Goal: Task Accomplishment & Management: Manage account settings

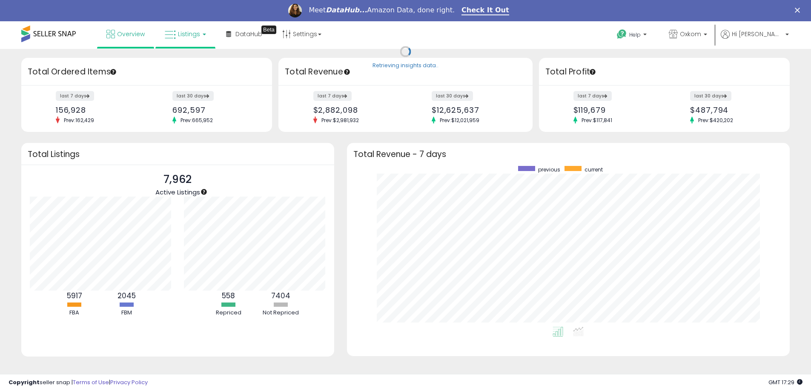
click at [199, 37] on link "Listings" at bounding box center [185, 34] width 54 height 26
click at [185, 62] on icon at bounding box center [191, 63] width 37 height 11
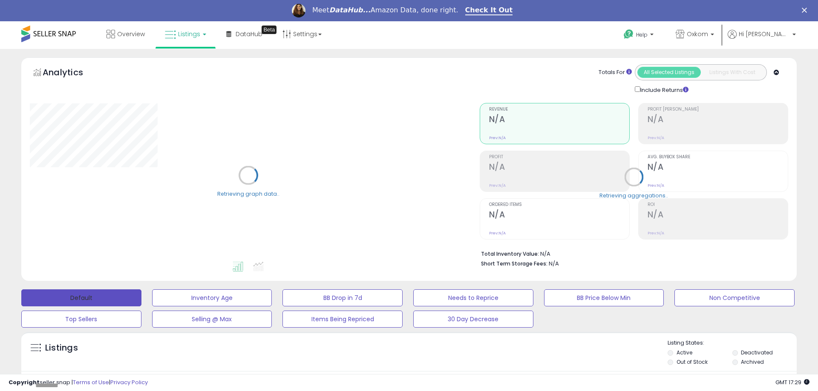
click at [101, 298] on button "Default" at bounding box center [81, 298] width 120 height 17
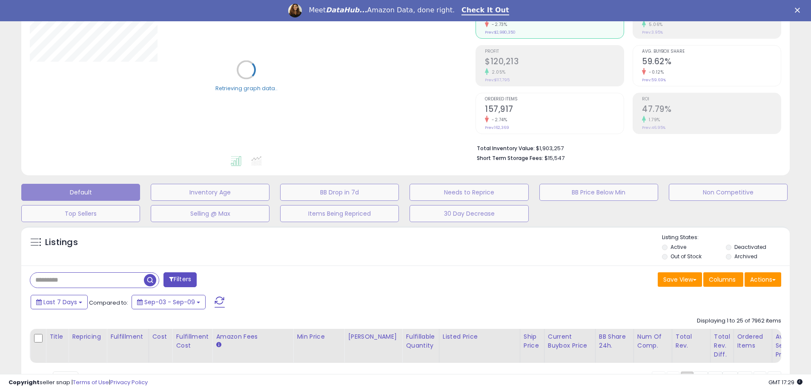
scroll to position [158, 0]
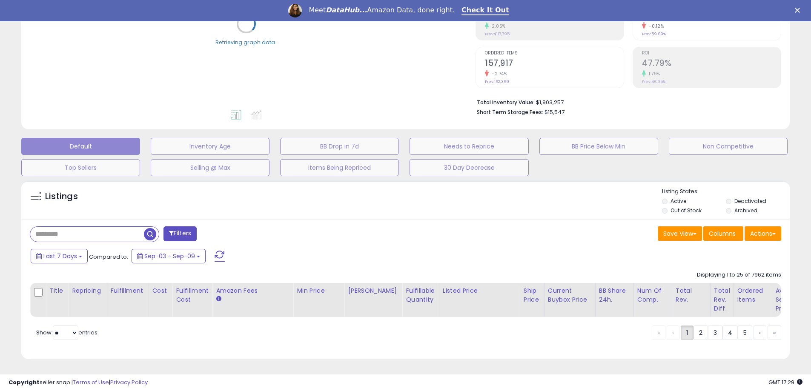
click at [109, 230] on input "text" at bounding box center [87, 234] width 114 height 15
paste input "**********"
type input "**********"
click at [223, 228] on span "button" at bounding box center [224, 234] width 12 height 12
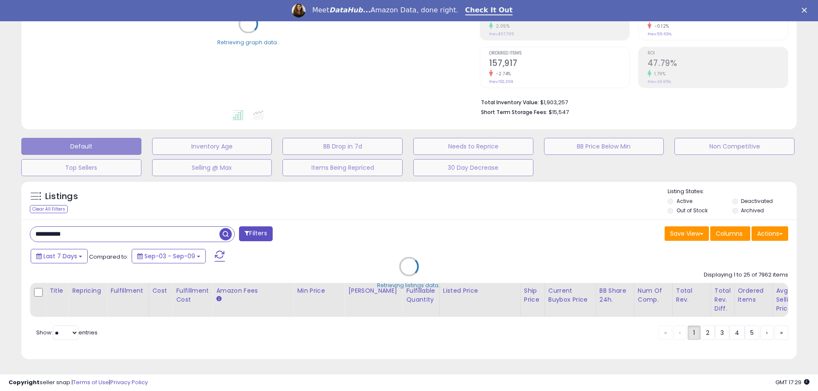
click at [223, 228] on div "Retrieving listings data.." at bounding box center [409, 273] width 788 height 194
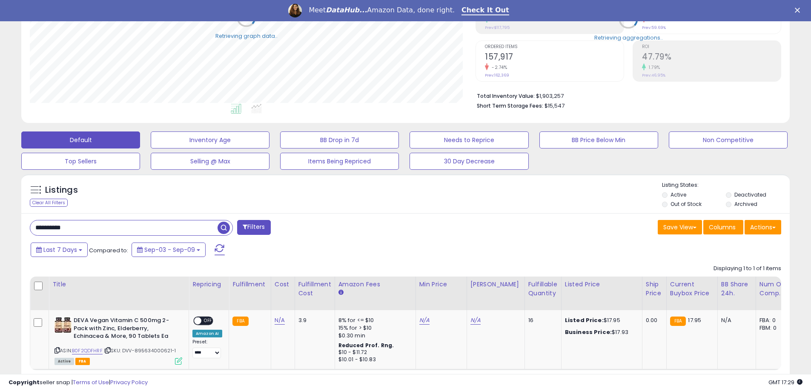
scroll to position [175, 446]
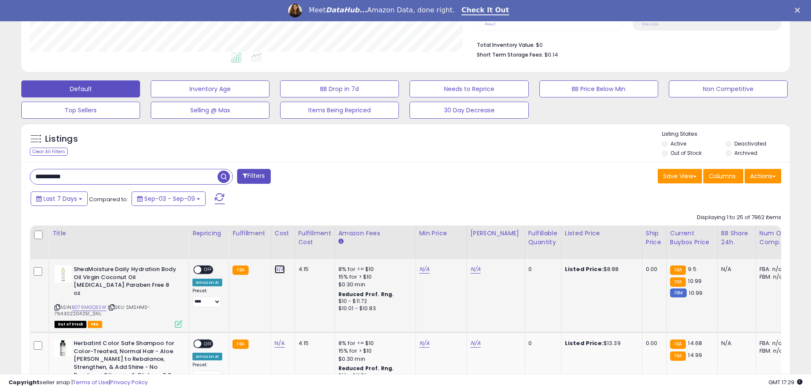
click at [278, 267] on link "N/A" at bounding box center [280, 269] width 10 height 9
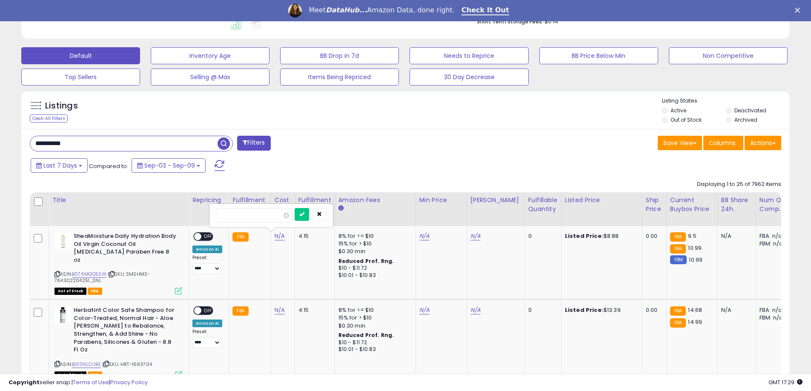
scroll to position [209, 0]
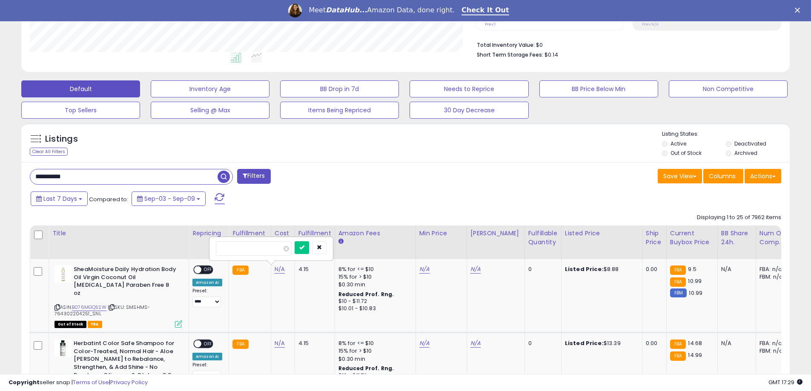
click at [229, 177] on span "button" at bounding box center [224, 177] width 12 height 12
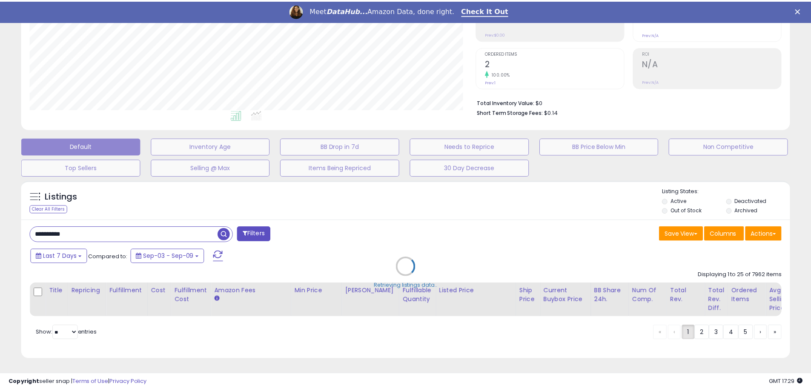
scroll to position [425636, 425365]
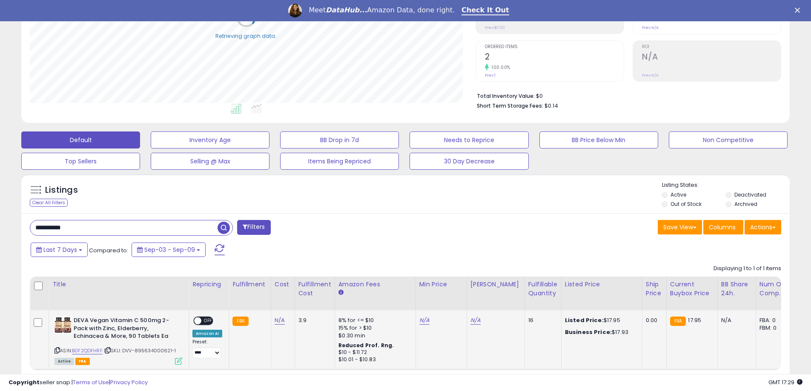
click at [271, 320] on td "N/A" at bounding box center [283, 340] width 24 height 60
click at [276, 322] on link "N/A" at bounding box center [280, 320] width 10 height 9
type input "****"
click at [304, 298] on icon "submit" at bounding box center [301, 298] width 5 height 5
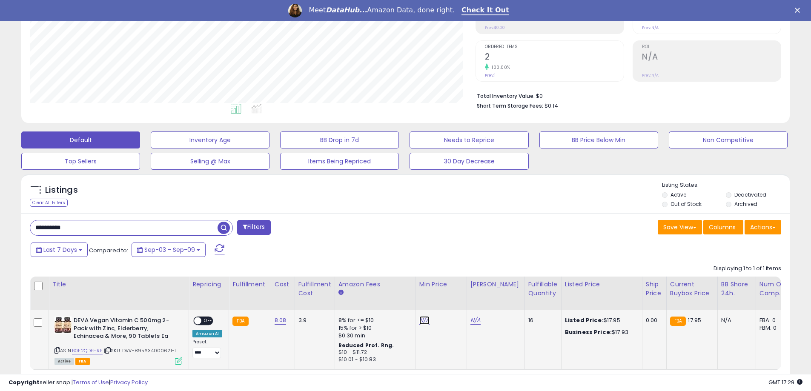
click at [424, 321] on link "N/A" at bounding box center [424, 320] width 10 height 9
type input "*****"
click at [453, 295] on button "submit" at bounding box center [445, 299] width 14 height 13
click at [475, 322] on link "N/A" at bounding box center [476, 320] width 10 height 9
type input "*****"
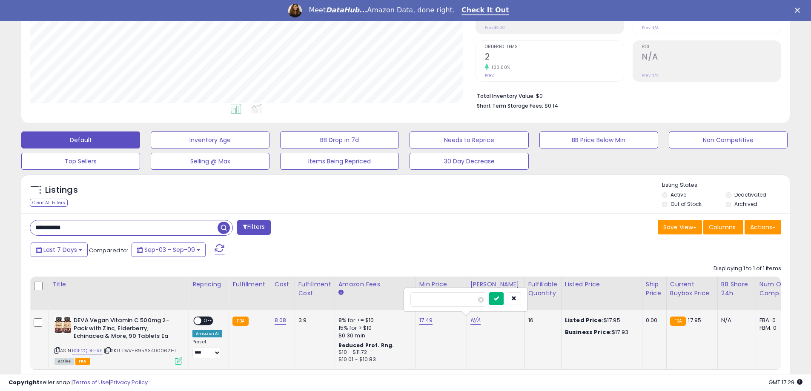
click at [504, 299] on button "submit" at bounding box center [496, 299] width 14 height 13
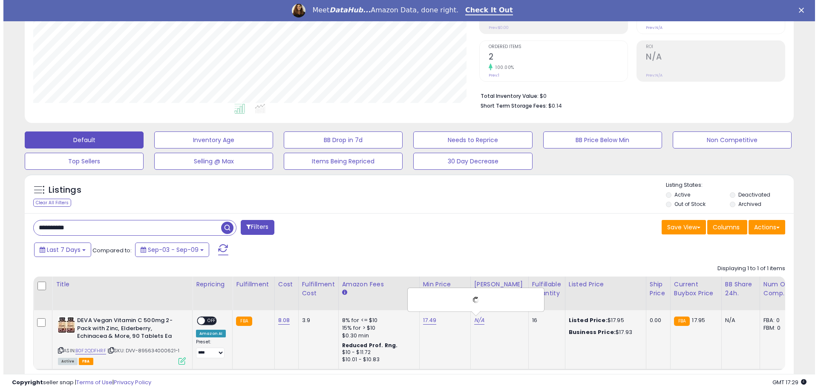
scroll to position [209, 0]
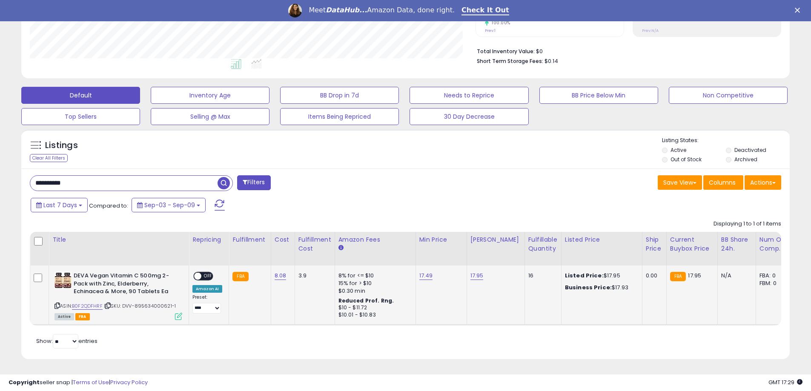
click at [178, 313] on icon at bounding box center [178, 316] width 7 height 7
